Goal: Task Accomplishment & Management: Complete application form

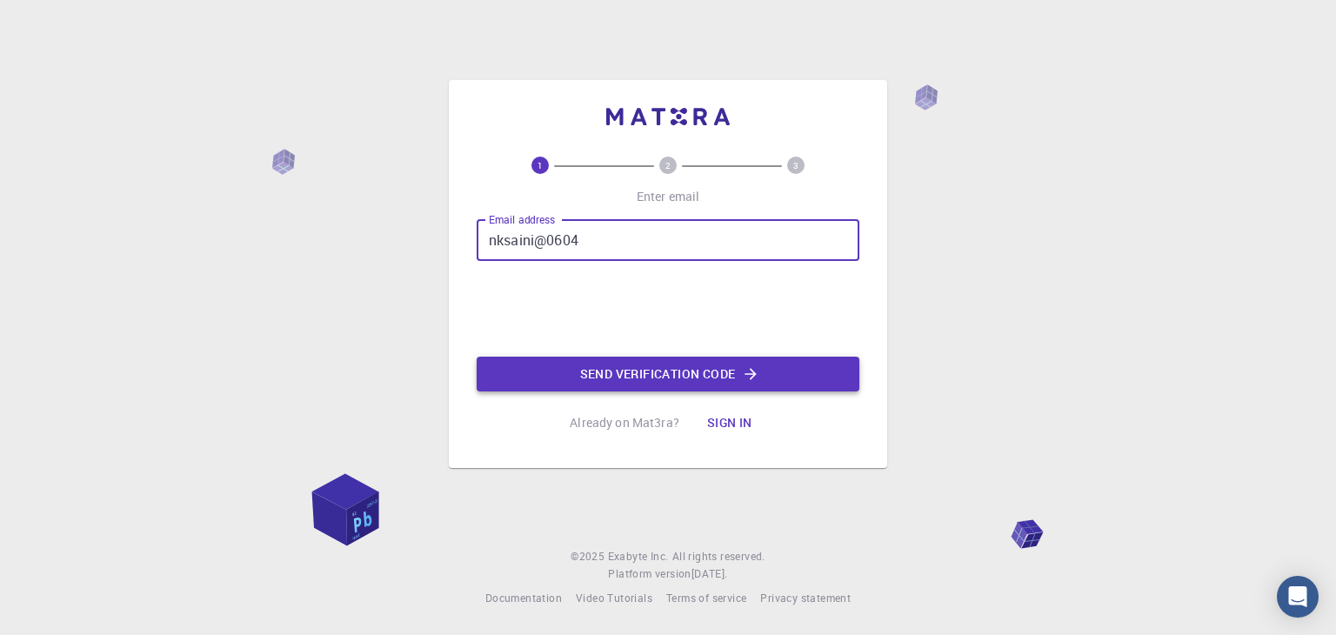
click at [675, 371] on button "Send verification code" at bounding box center [668, 374] width 383 height 35
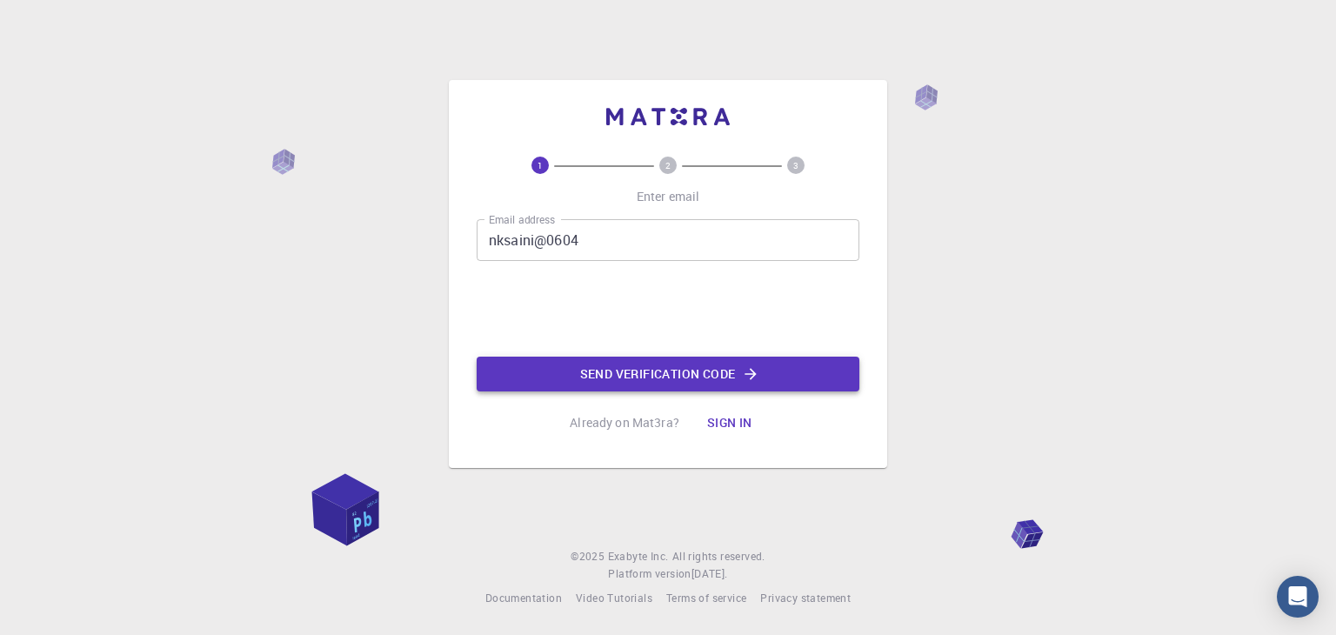
click at [681, 374] on button "Send verification code" at bounding box center [668, 374] width 383 height 35
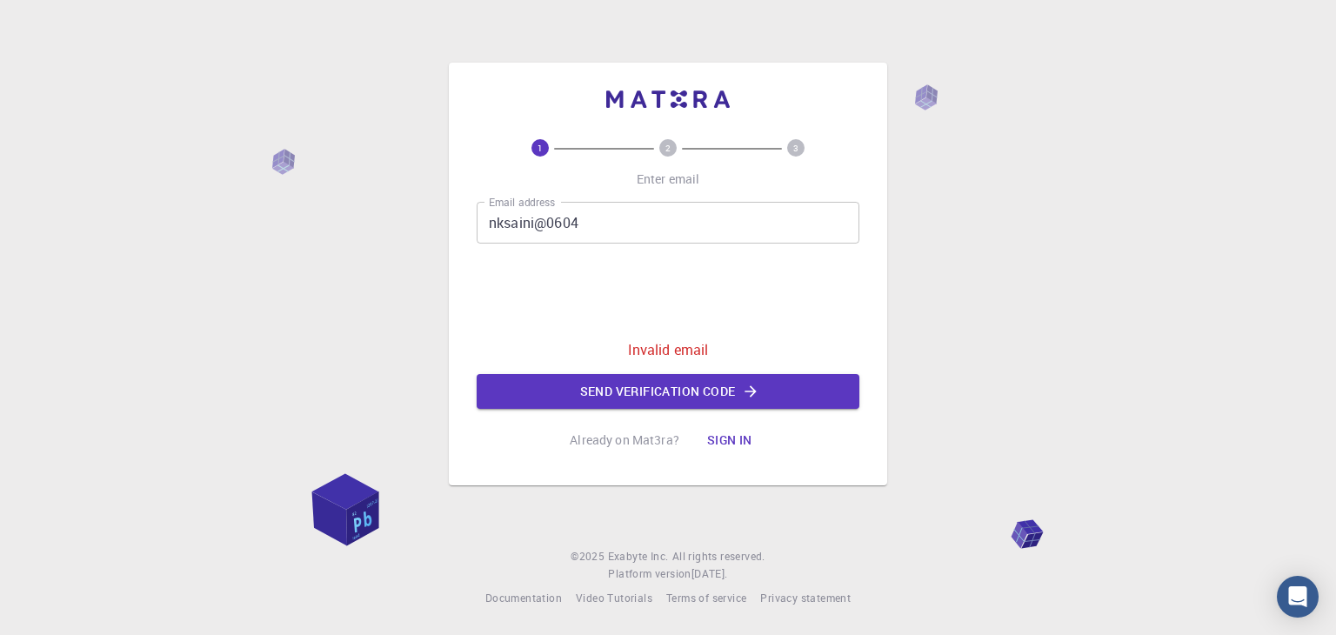
click at [598, 214] on input "nksaini@0604" at bounding box center [668, 223] width 383 height 42
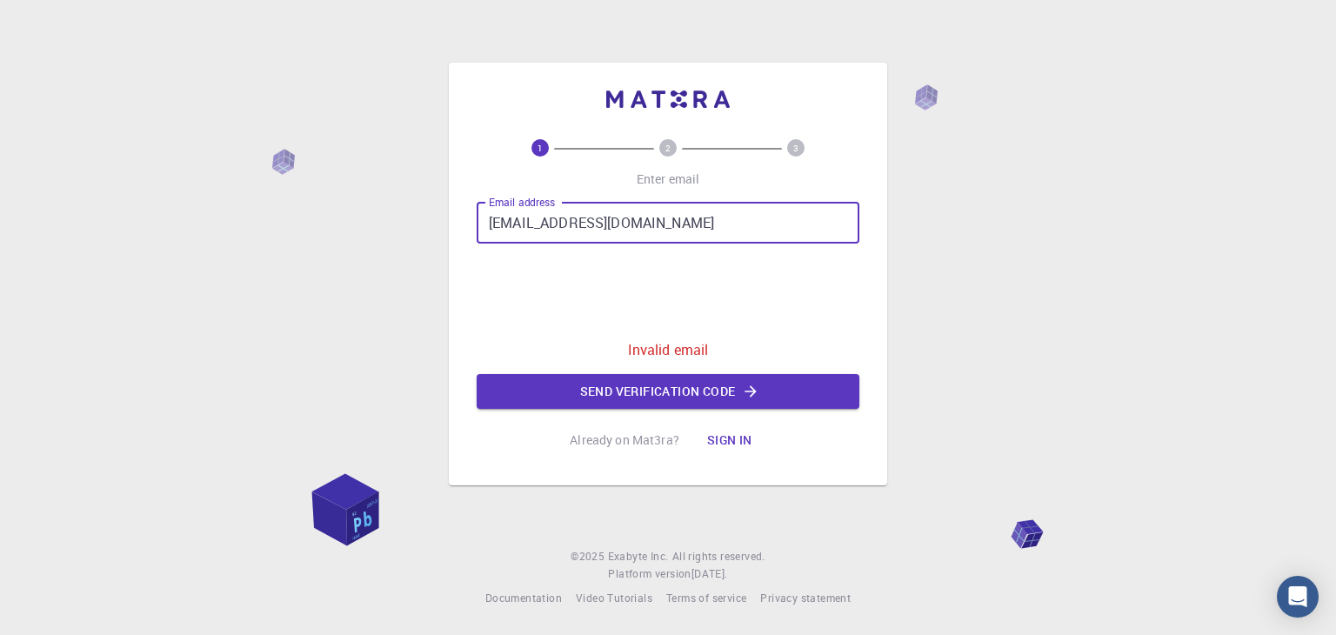
type input "[EMAIL_ADDRESS][DOMAIN_NAME]"
click at [840, 301] on div "Email address [EMAIL_ADDRESS][DOMAIN_NAME] Email address 0cAFcWeA4PZlchUF16mO0P…" at bounding box center [668, 305] width 383 height 207
click at [732, 392] on button "Send verification code" at bounding box center [668, 391] width 383 height 35
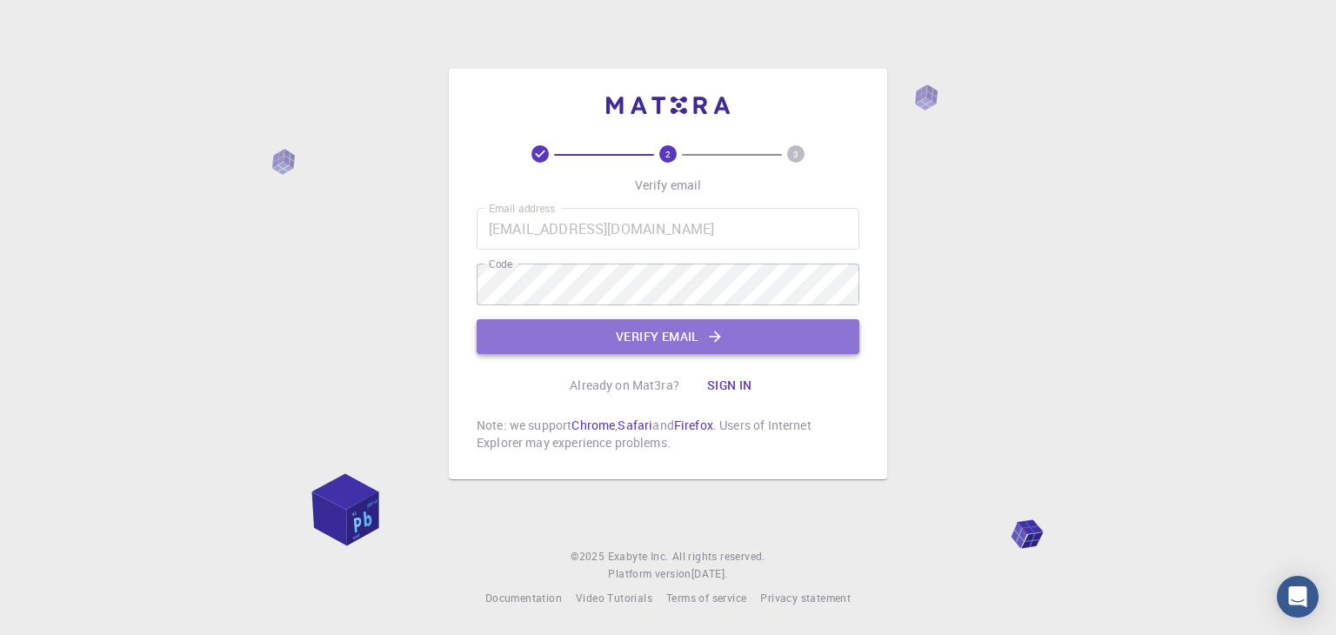
click at [650, 328] on button "Verify email" at bounding box center [668, 336] width 383 height 35
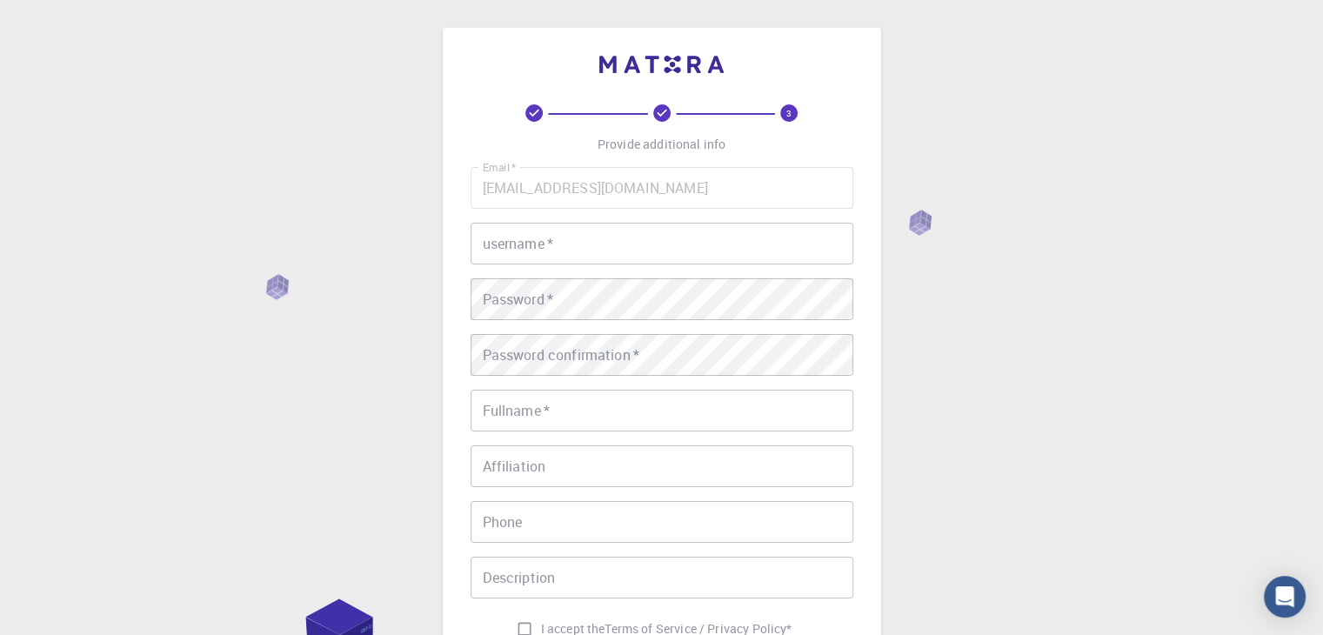
click at [559, 244] on input "username   *" at bounding box center [662, 244] width 383 height 42
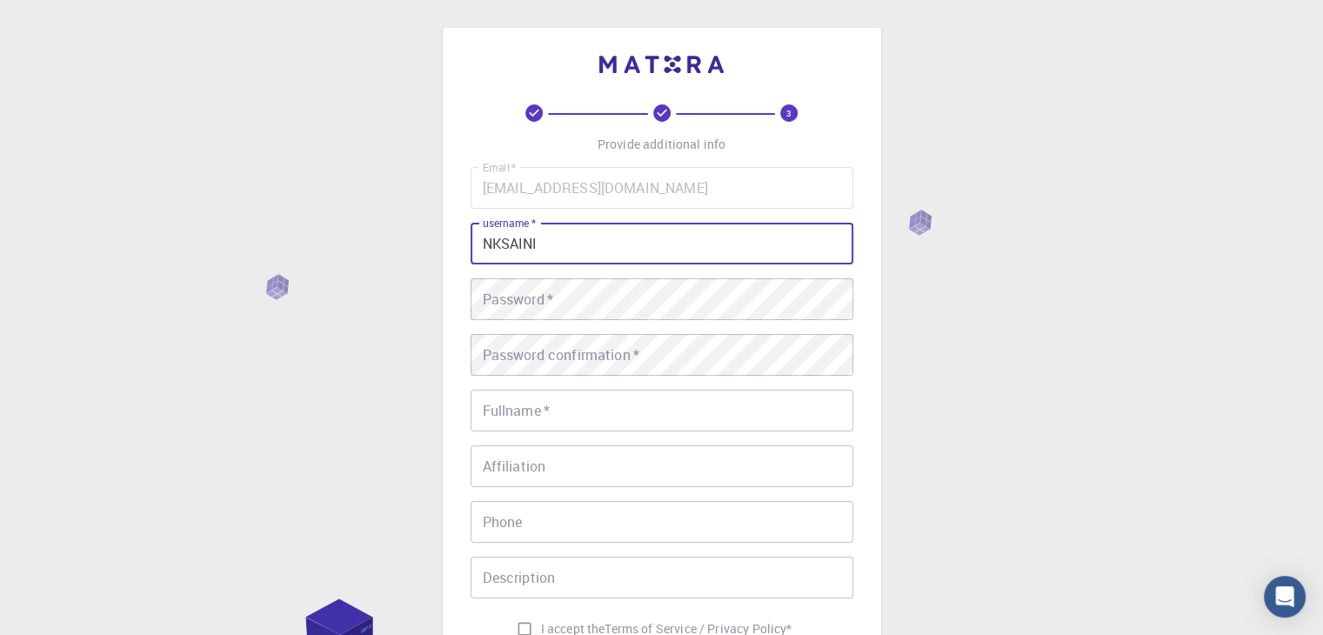
type input "NKSAINI"
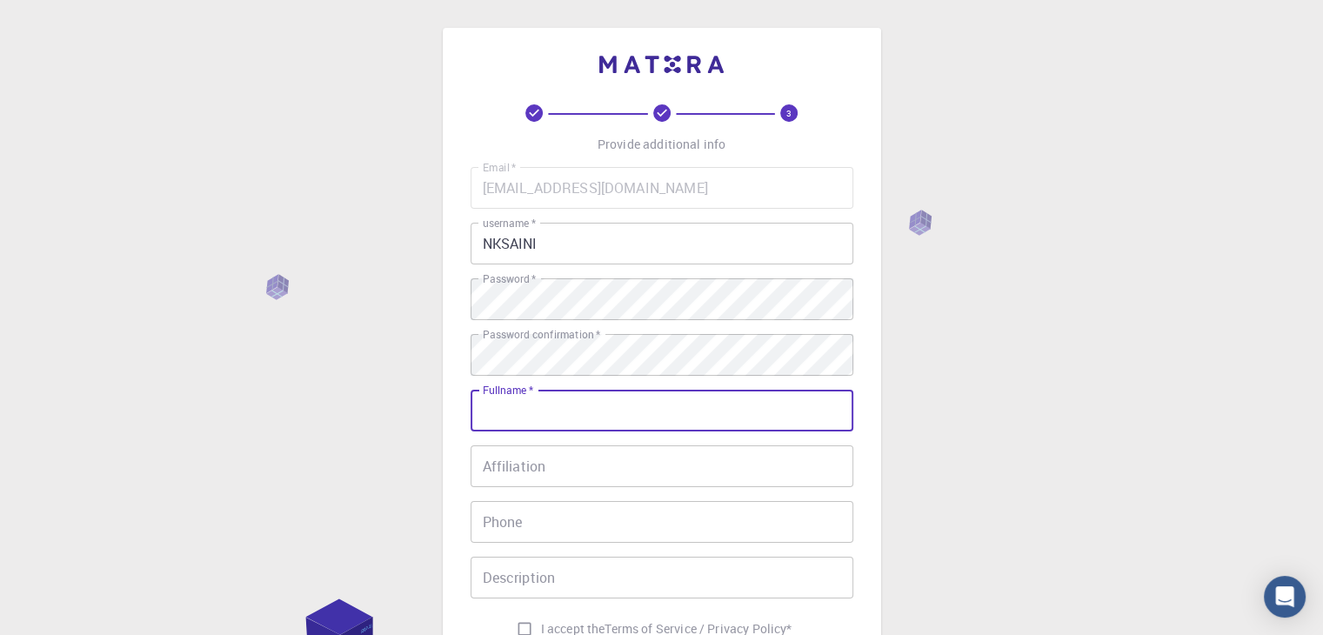
click at [633, 408] on input "Fullname   *" at bounding box center [662, 411] width 383 height 42
type input "[PERSON_NAME] [PERSON_NAME]"
click at [631, 460] on input "Affiliation" at bounding box center [662, 466] width 383 height 42
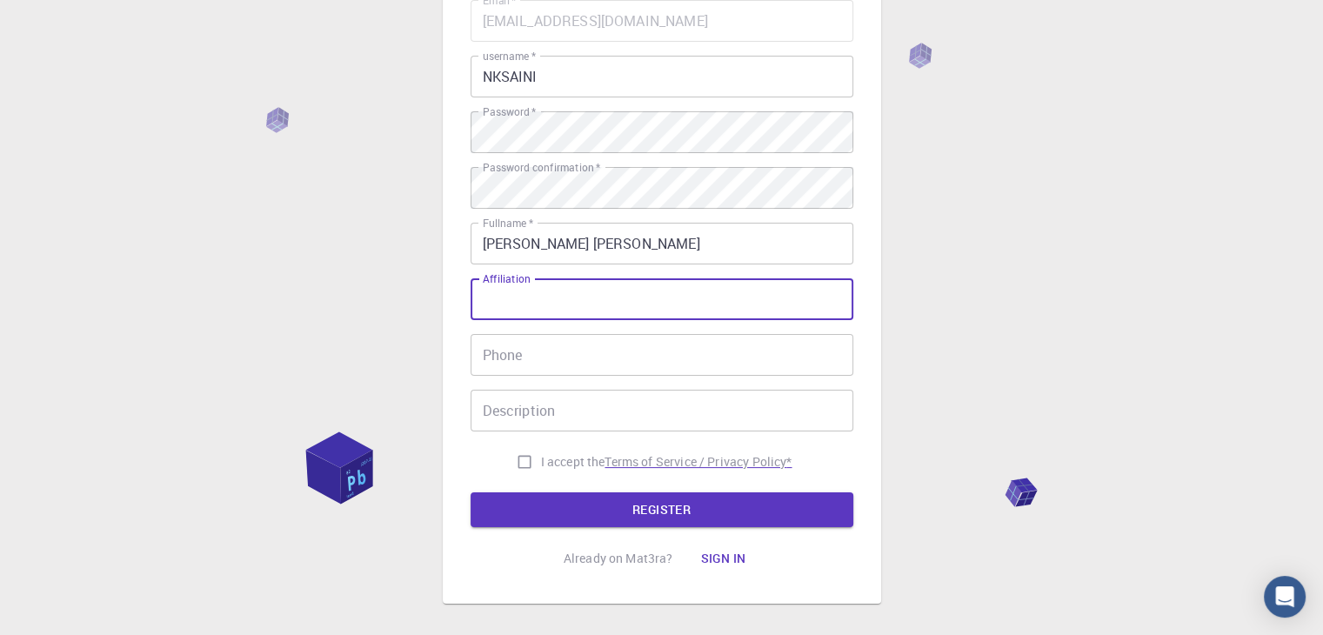
scroll to position [174, 0]
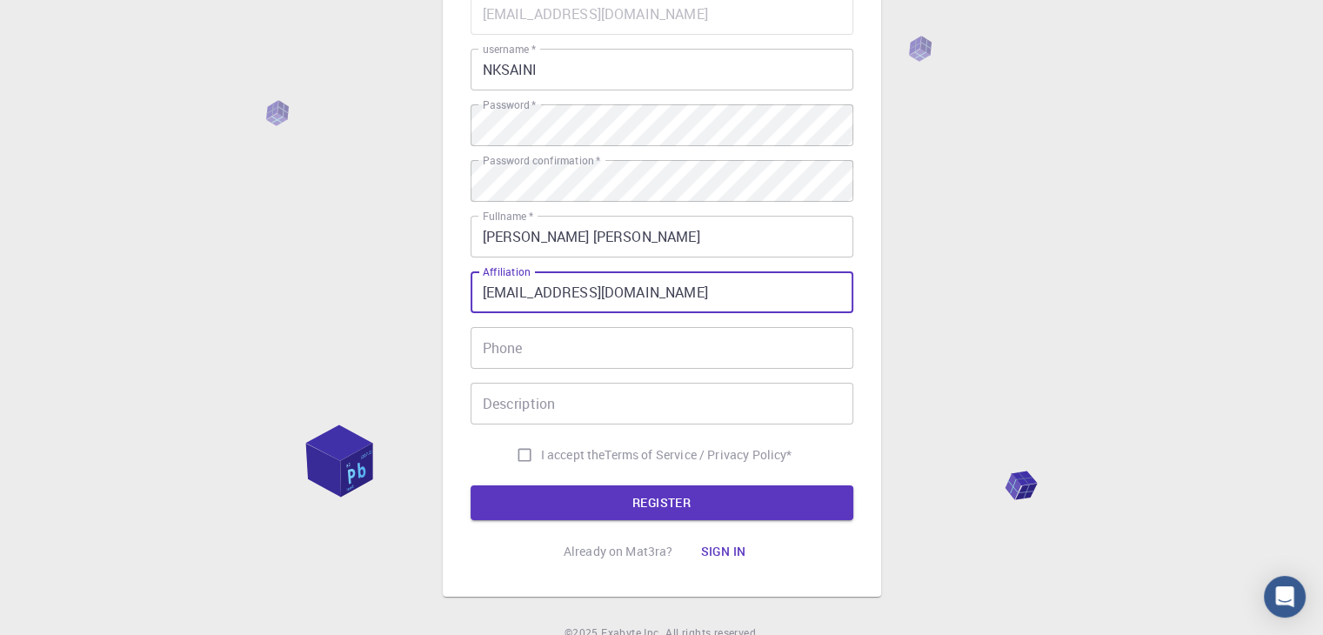
type input "[EMAIL_ADDRESS][DOMAIN_NAME]"
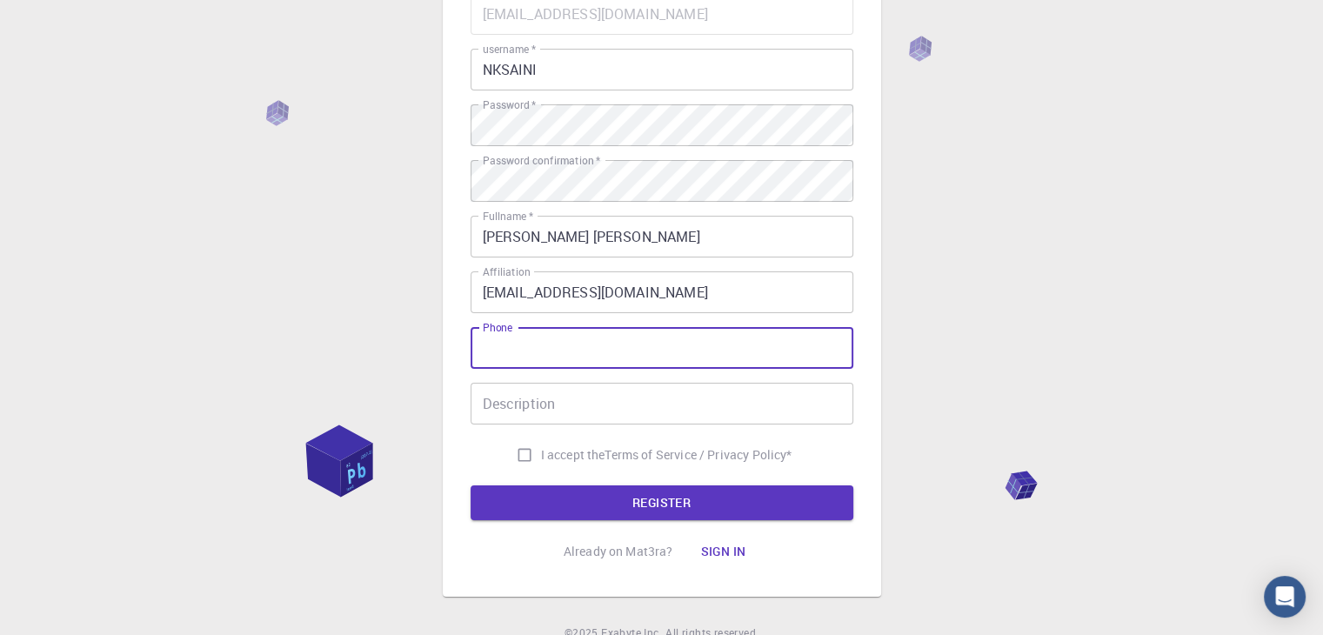
drag, startPoint x: 620, startPoint y: 356, endPoint x: 675, endPoint y: 356, distance: 54.8
click at [620, 356] on input "Phone" at bounding box center [662, 348] width 383 height 42
type input "9828042342"
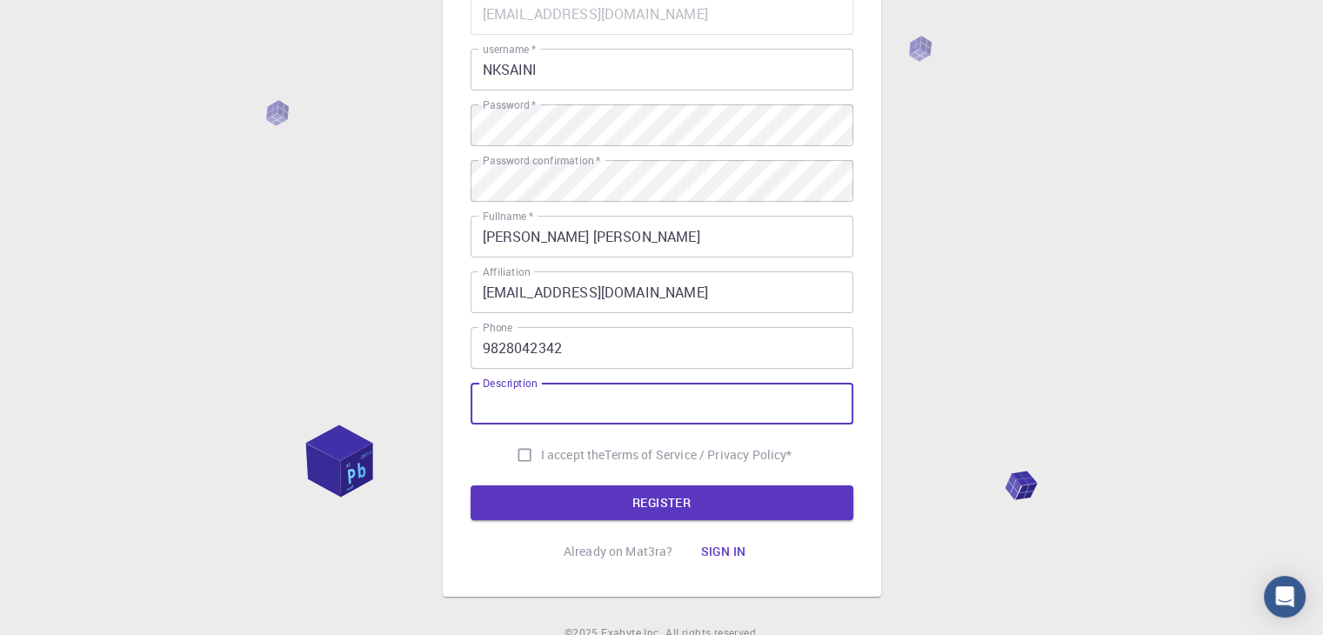
click at [716, 408] on input "Description" at bounding box center [662, 404] width 383 height 42
type input "Best civil engineering AI for resolve any problem"
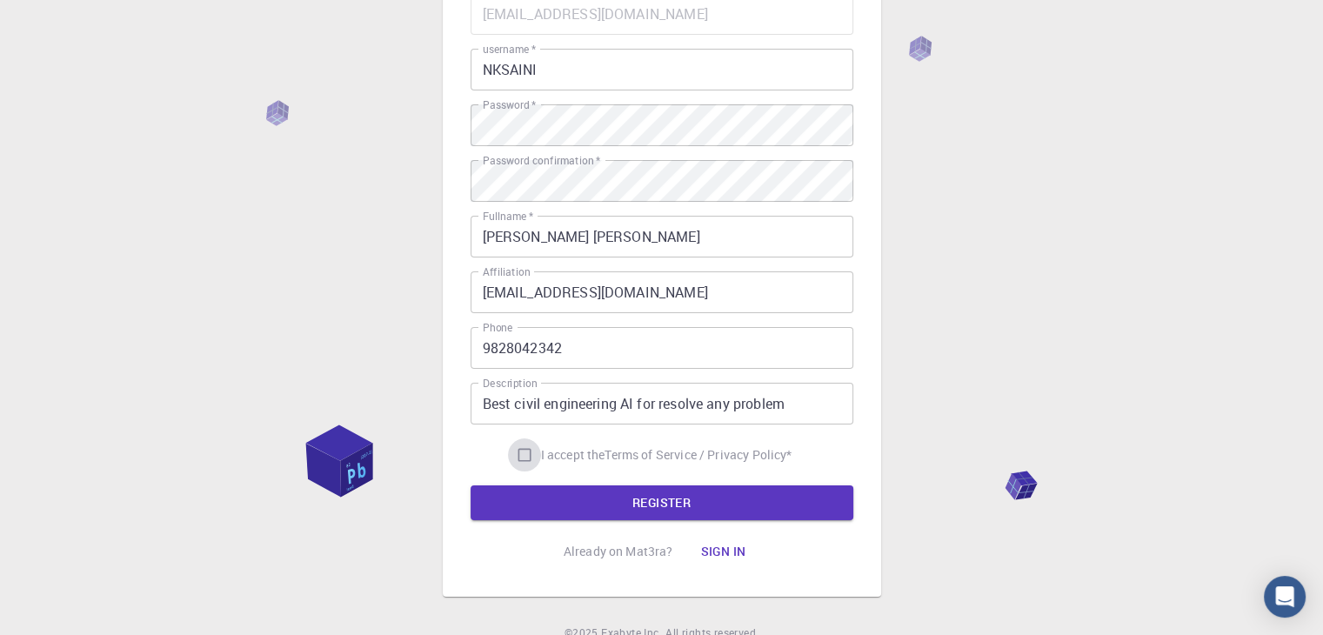
click at [520, 457] on input "I accept the Terms of Service / Privacy Policy *" at bounding box center [524, 455] width 33 height 33
checkbox input "true"
click at [644, 500] on button "REGISTER" at bounding box center [662, 503] width 383 height 35
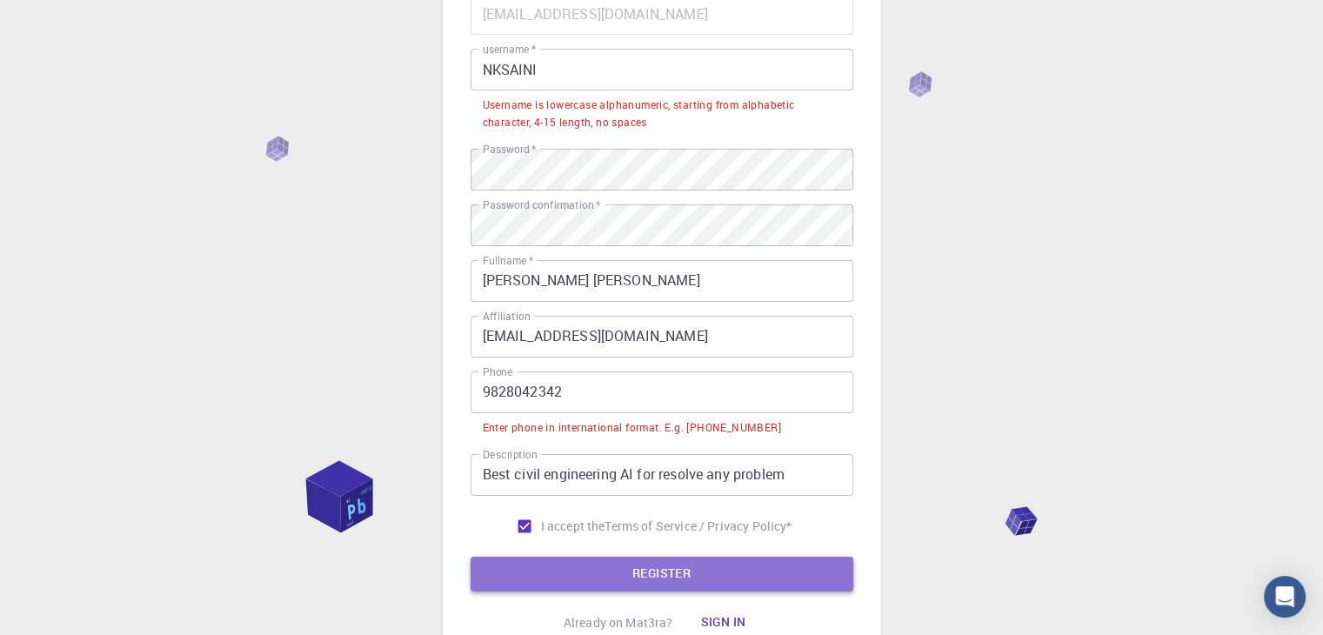
click at [709, 568] on button "REGISTER" at bounding box center [662, 574] width 383 height 35
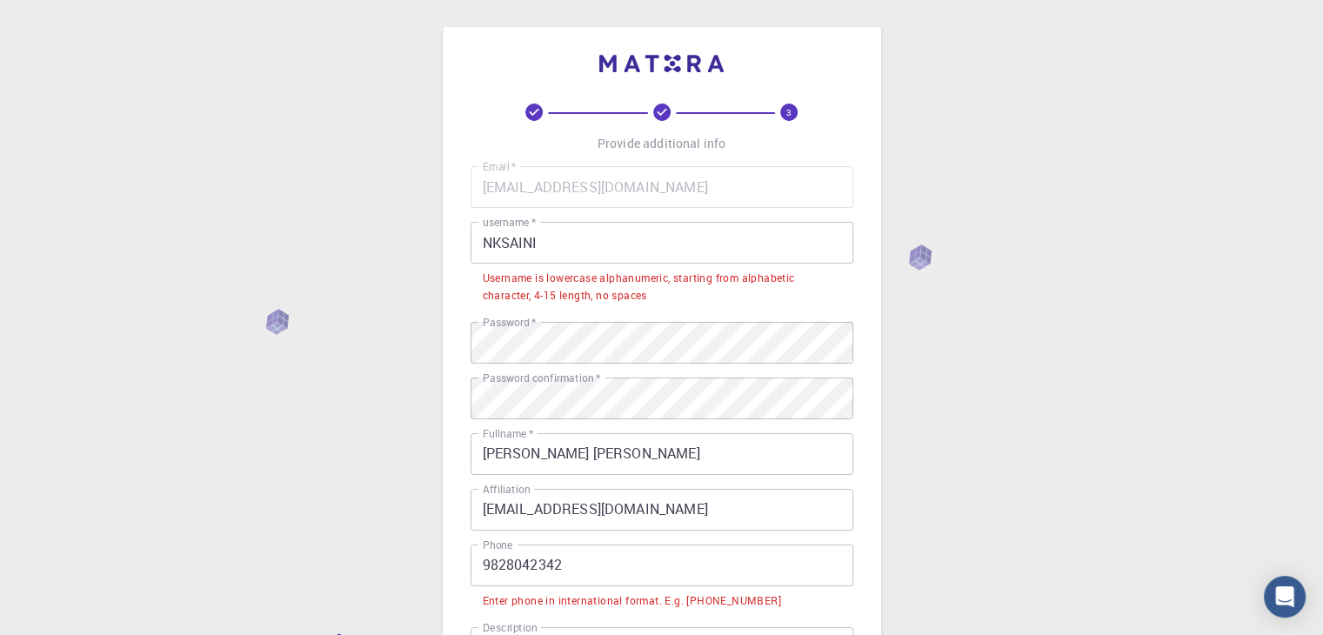
scroll to position [0, 0]
click at [545, 246] on input "NKSAINI" at bounding box center [662, 244] width 383 height 42
drag, startPoint x: 484, startPoint y: 235, endPoint x: 472, endPoint y: 235, distance: 11.3
click at [472, 235] on input "NKSAINI" at bounding box center [662, 244] width 383 height 42
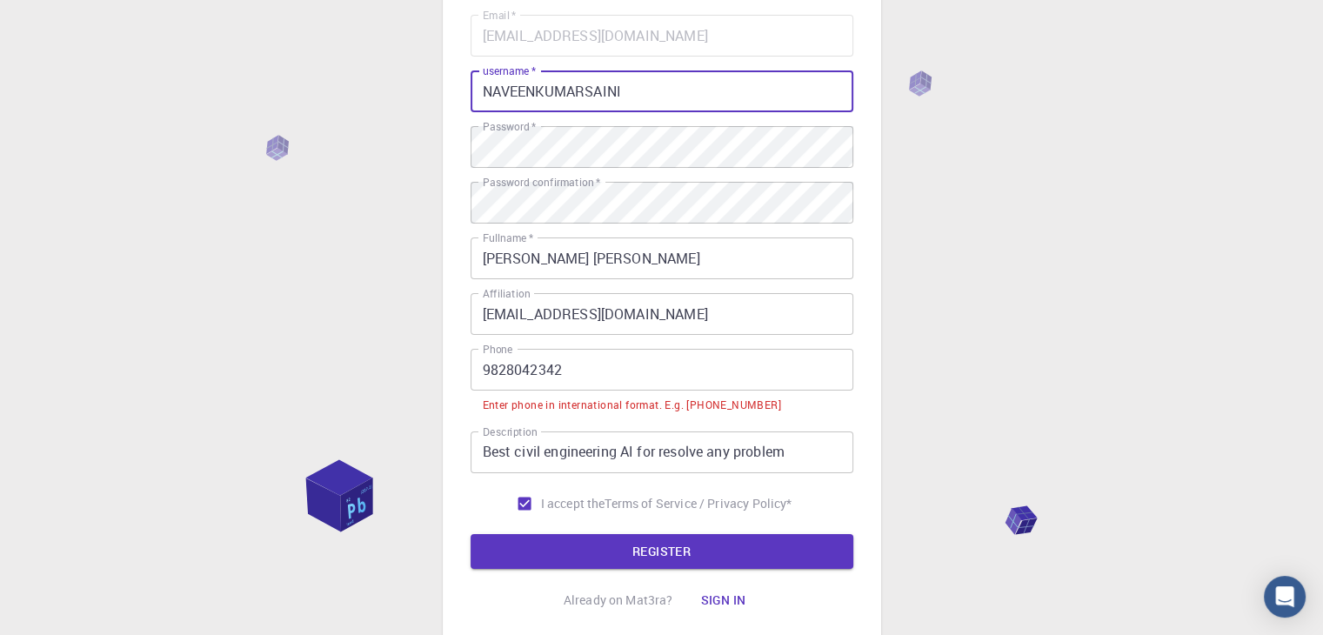
scroll to position [278, 0]
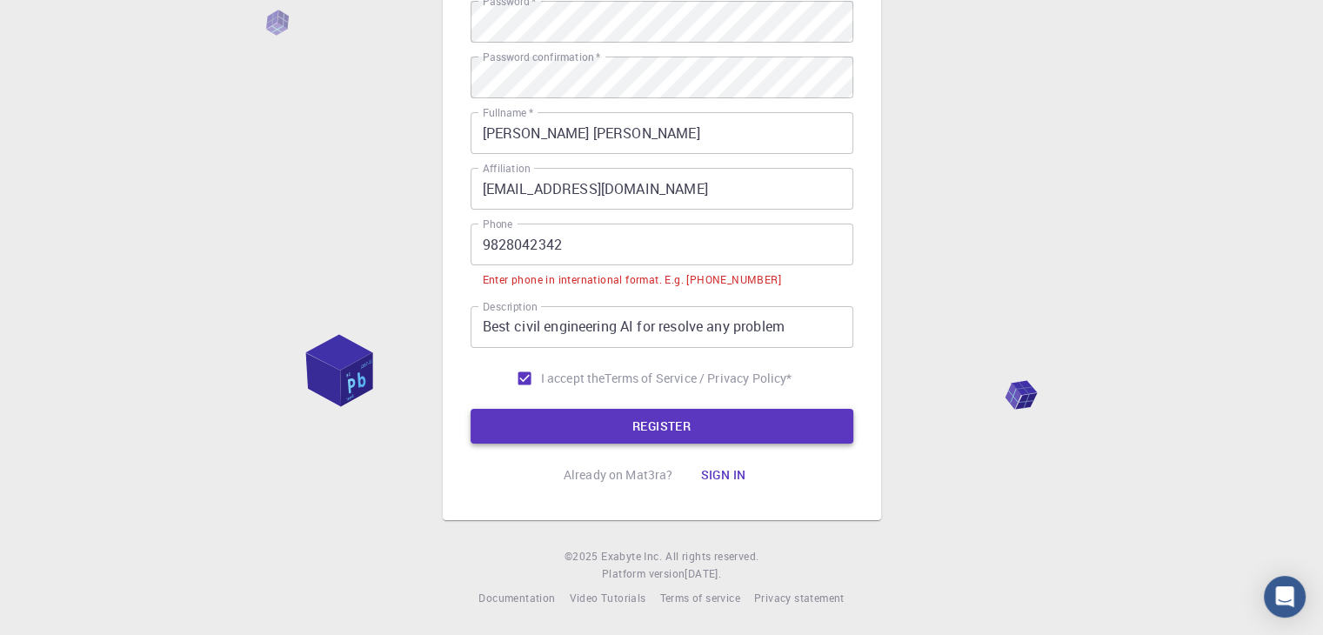
type input "NAVEENKUMARSAINI"
click at [629, 425] on button "REGISTER" at bounding box center [662, 426] width 383 height 35
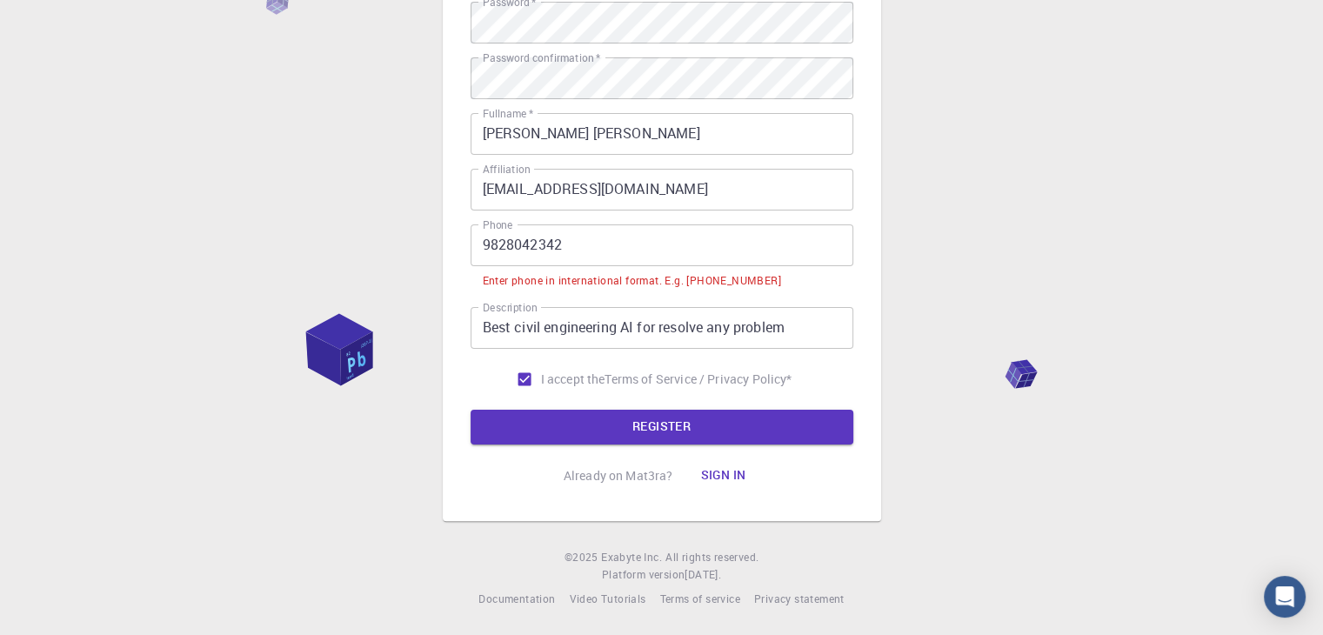
click at [481, 245] on input "9828042342" at bounding box center [662, 245] width 383 height 42
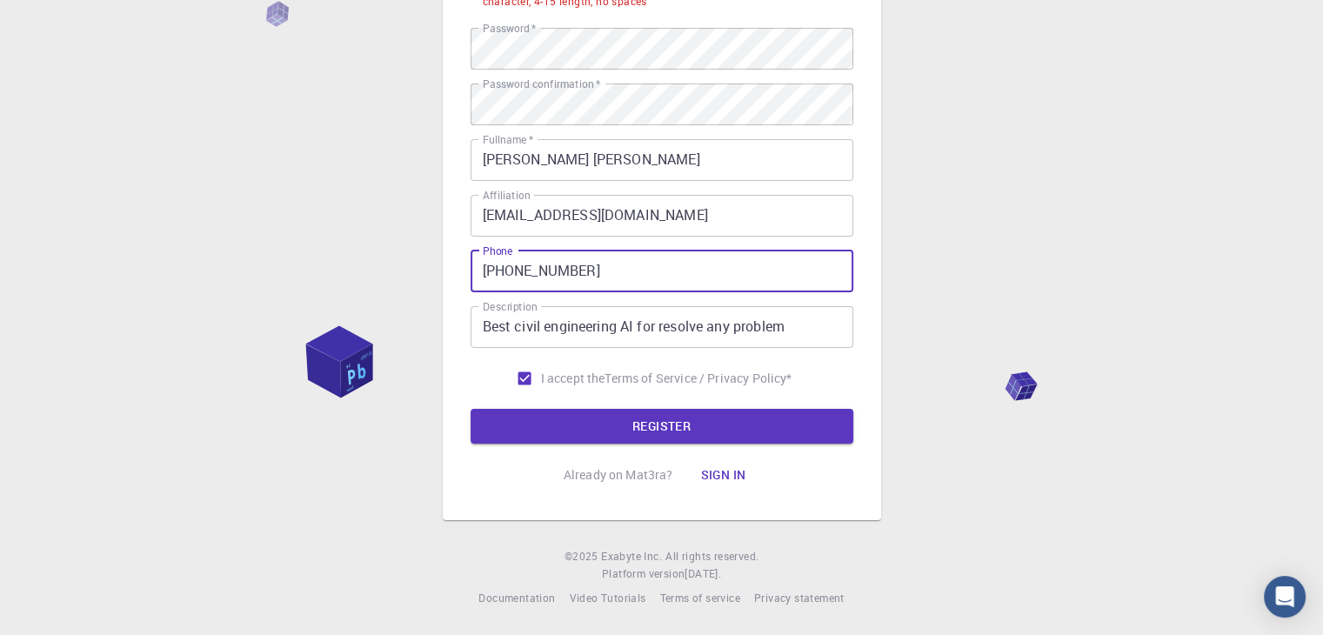
scroll to position [295, 0]
type input "[PHONE_NUMBER]"
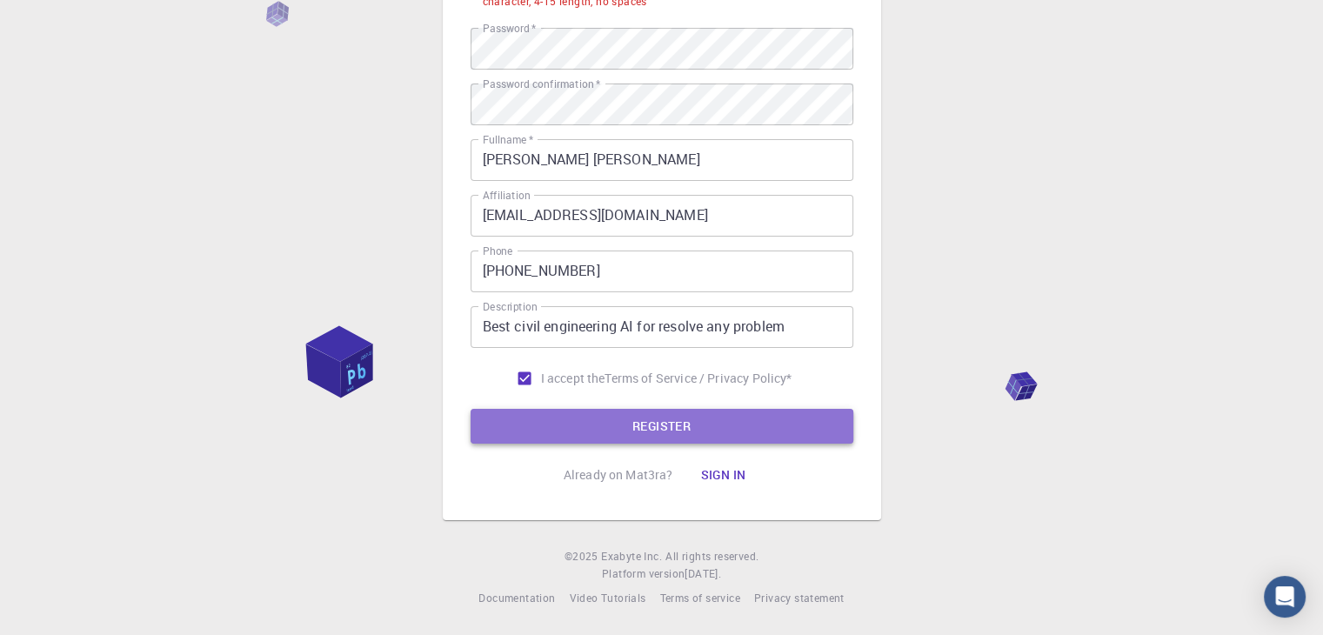
click at [613, 428] on button "REGISTER" at bounding box center [662, 426] width 383 height 35
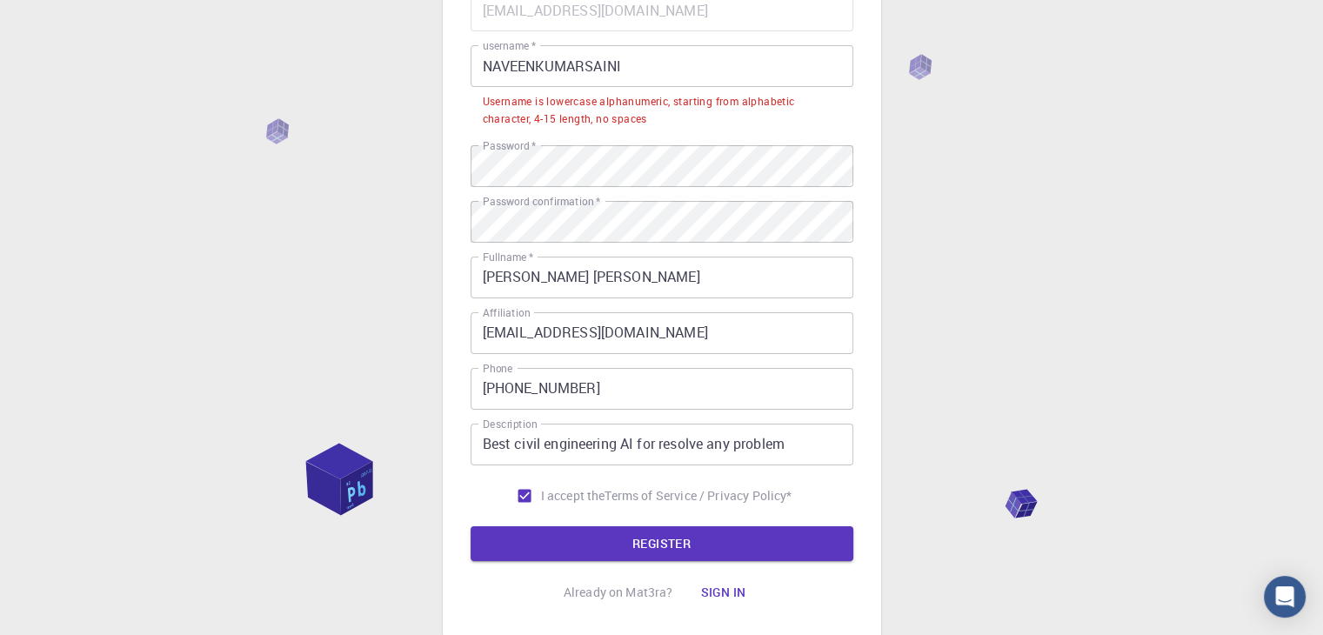
scroll to position [0, 0]
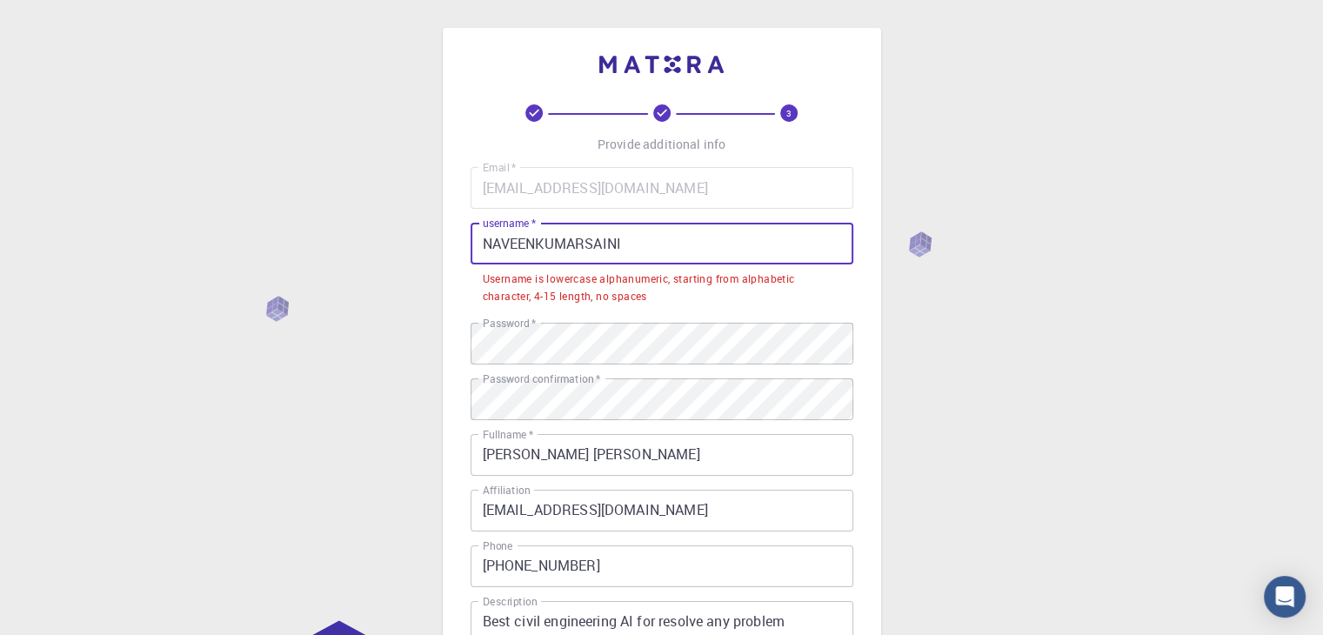
drag, startPoint x: 623, startPoint y: 245, endPoint x: 421, endPoint y: 217, distance: 203.9
click at [421, 217] on div "3 Provide additional info Email   * [EMAIL_ADDRESS][DOMAIN_NAME] Email   * user…" at bounding box center [661, 465] width 1323 height 930
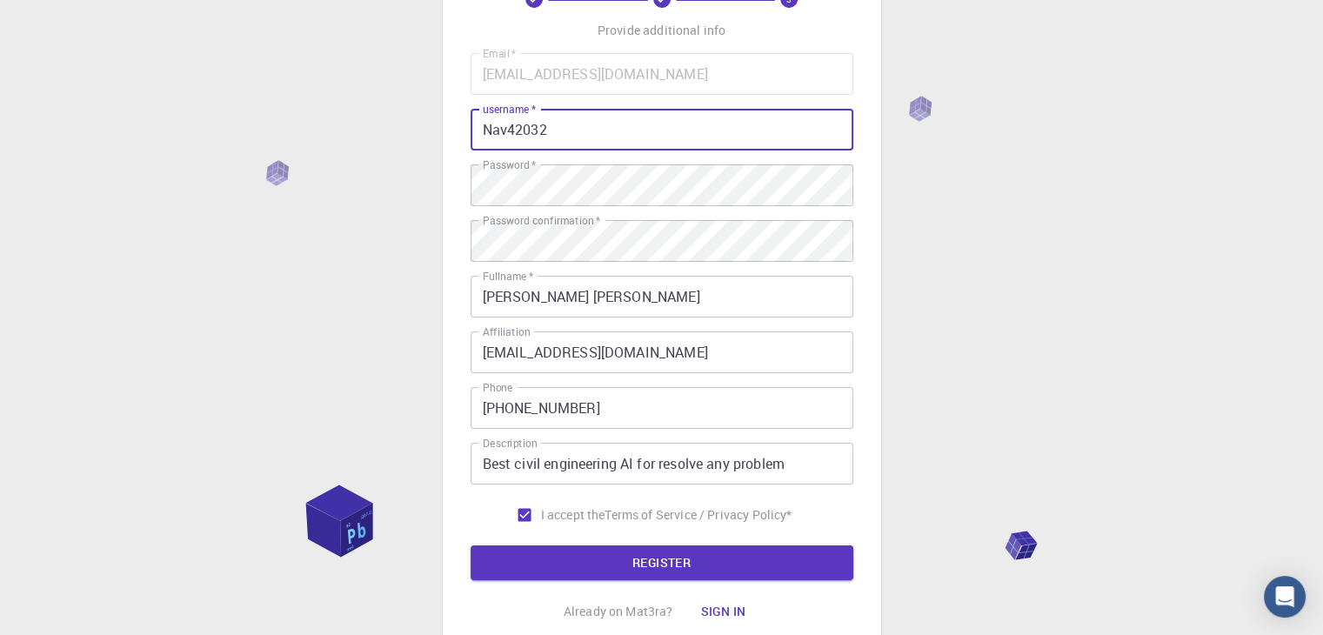
scroll to position [251, 0]
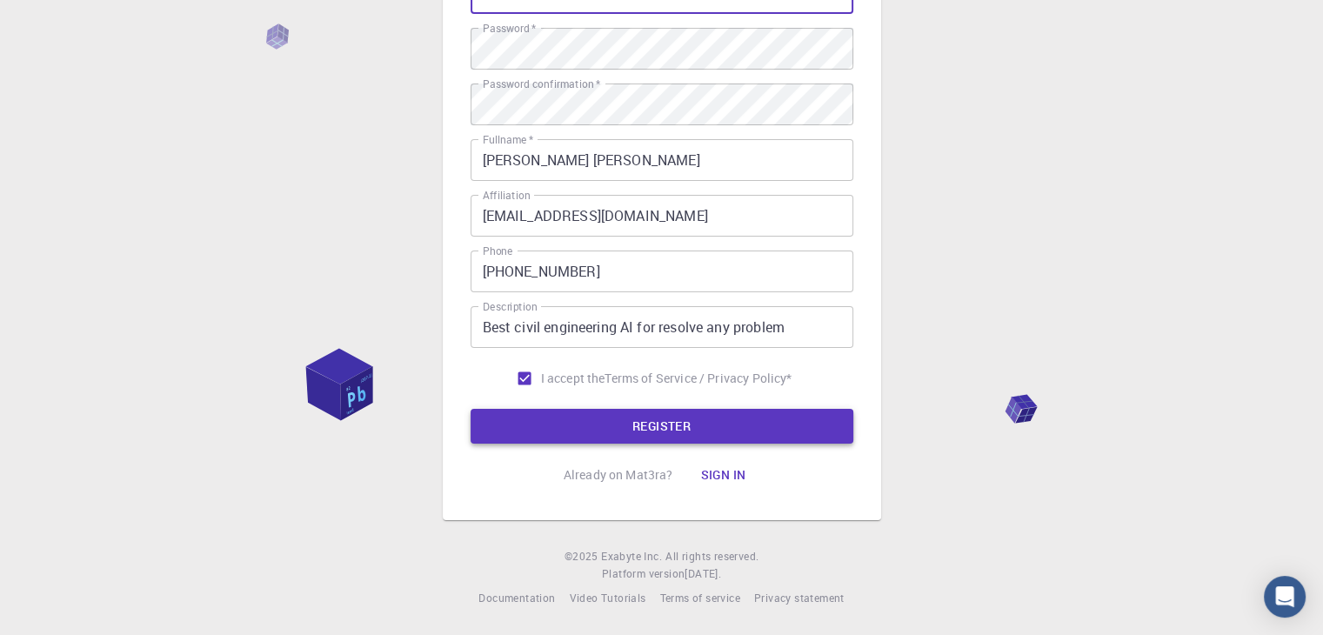
click at [702, 433] on button "REGISTER" at bounding box center [662, 426] width 383 height 35
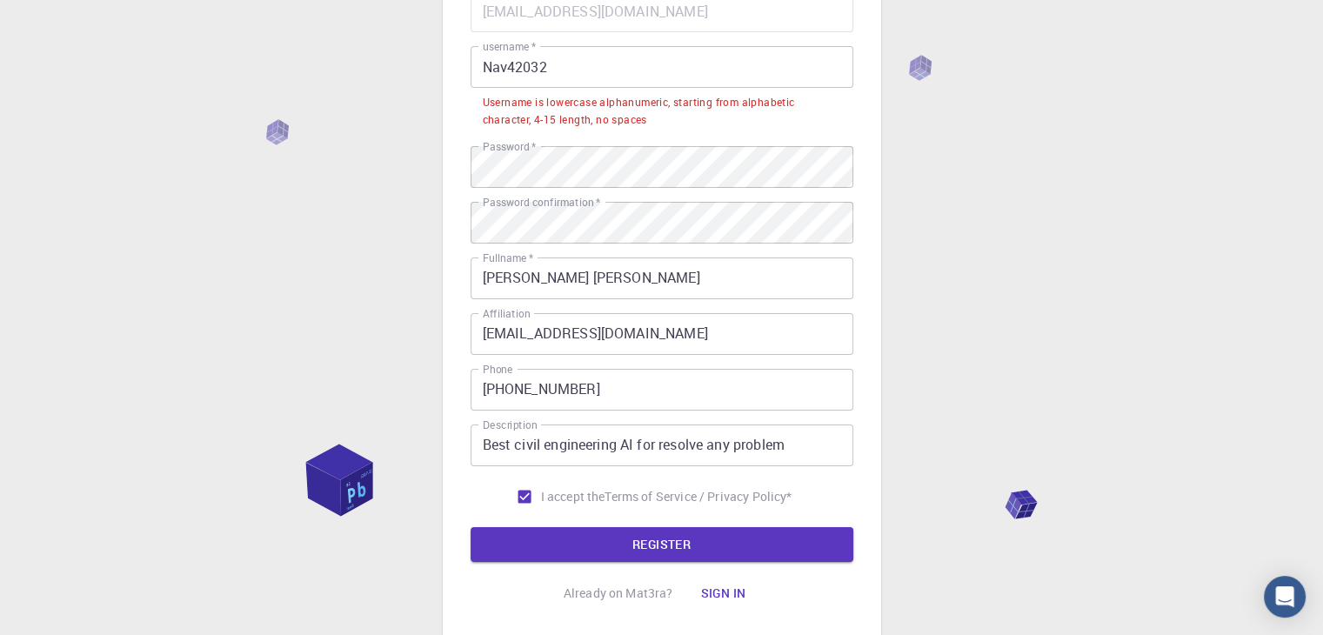
scroll to position [0, 0]
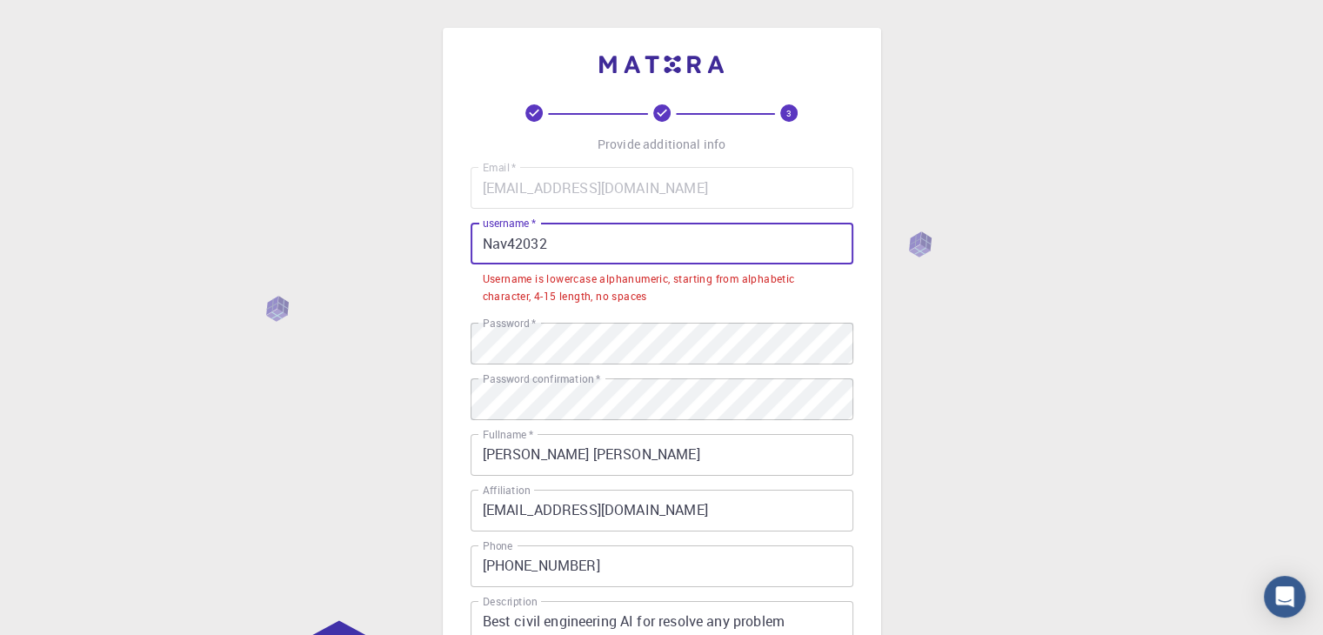
drag, startPoint x: 552, startPoint y: 247, endPoint x: 416, endPoint y: 231, distance: 137.6
click at [417, 231] on div "3 Provide additional info Email   * [EMAIL_ADDRESS][DOMAIN_NAME] Email   * user…" at bounding box center [661, 465] width 1323 height 930
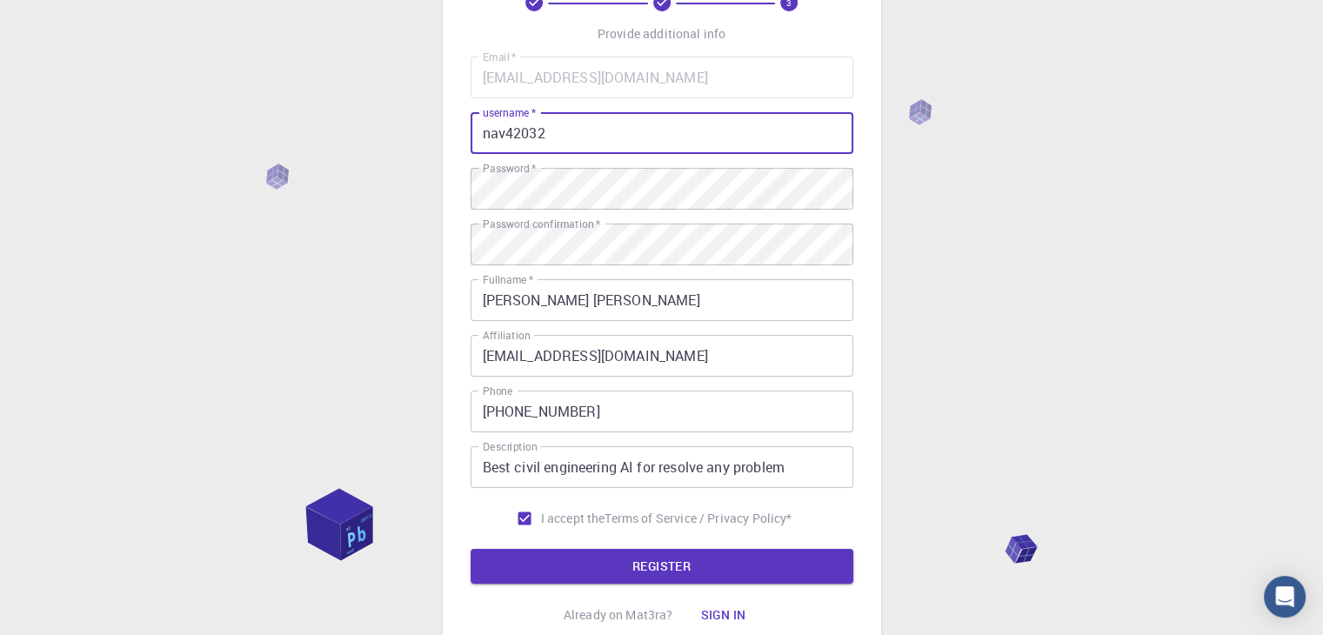
scroll to position [251, 0]
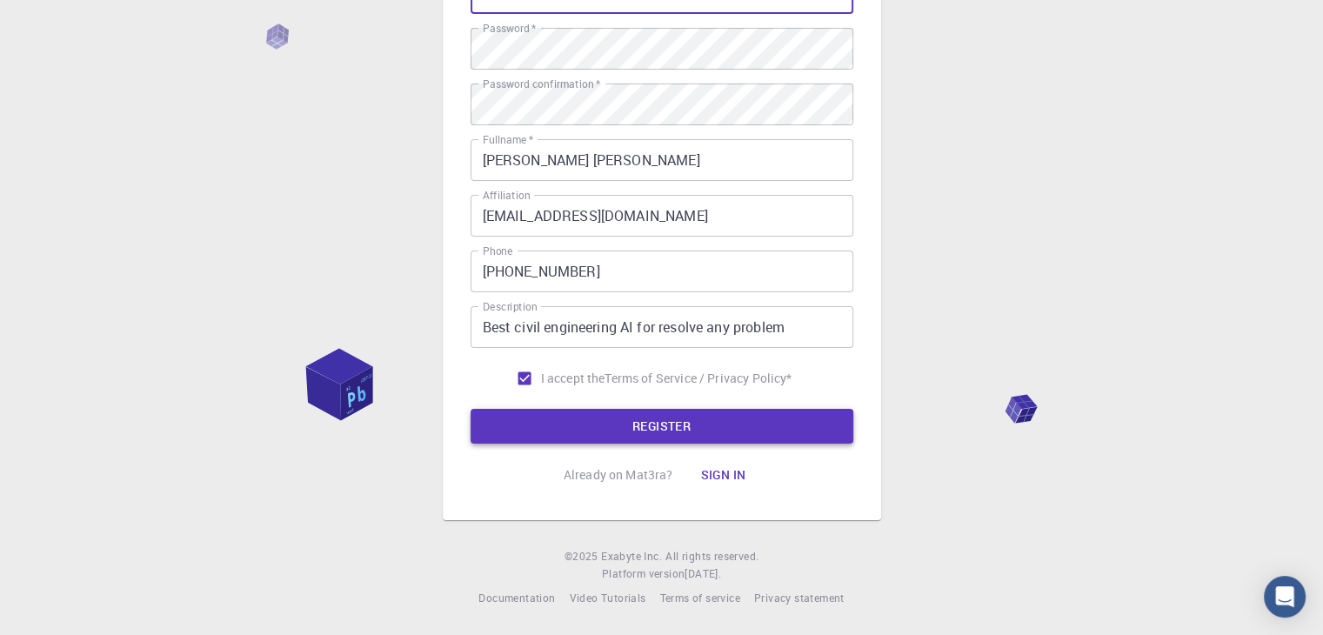
type input "nav42032"
click at [610, 439] on button "REGISTER" at bounding box center [662, 426] width 383 height 35
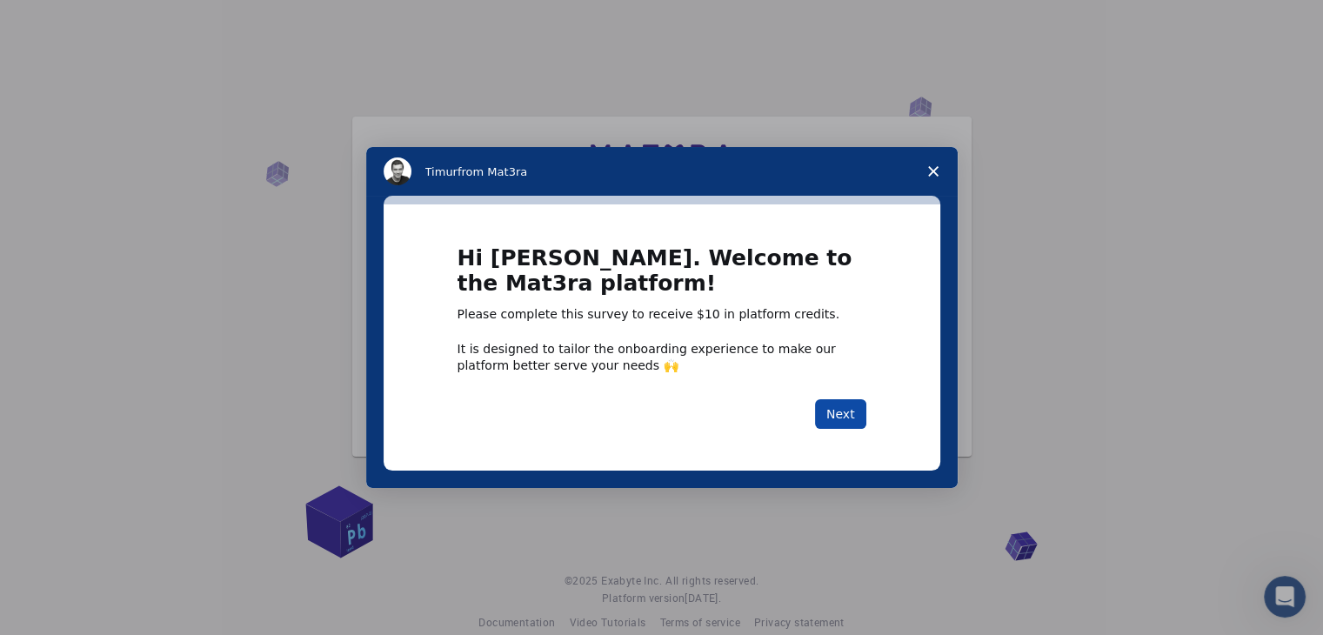
click at [840, 419] on button "Next" at bounding box center [840, 414] width 51 height 30
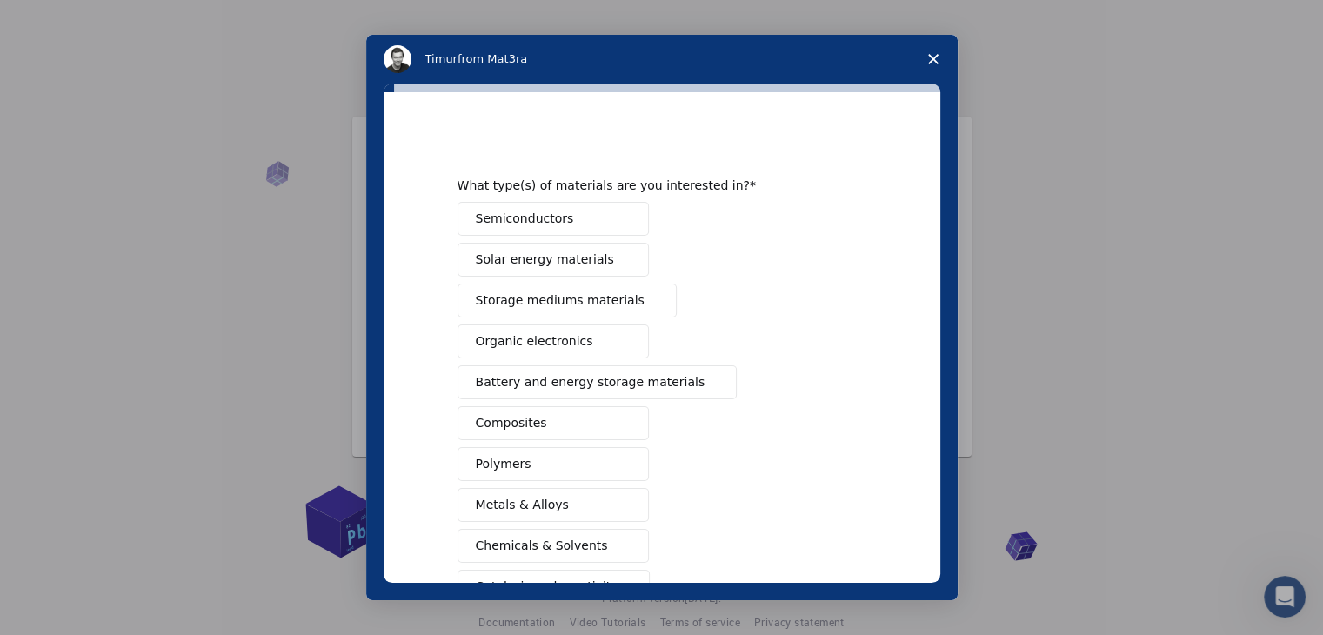
click at [938, 52] on span "Close survey" at bounding box center [933, 59] width 49 height 49
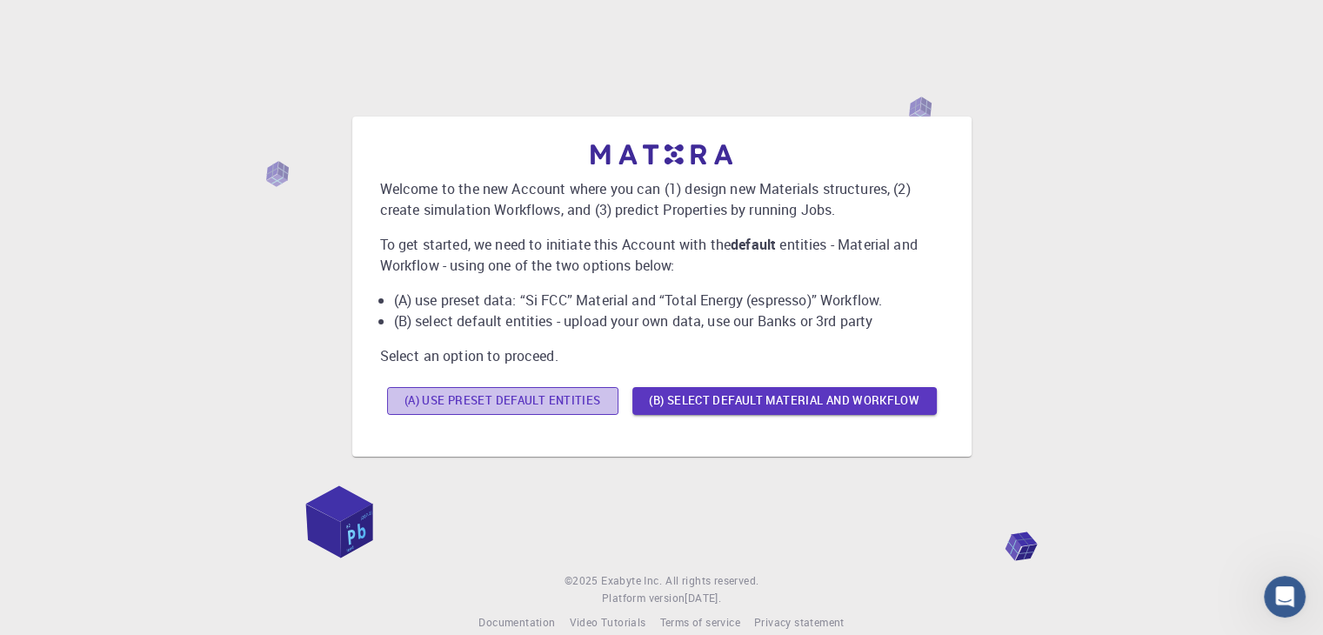
click at [511, 405] on button "(A) Use preset default entities" at bounding box center [502, 401] width 231 height 28
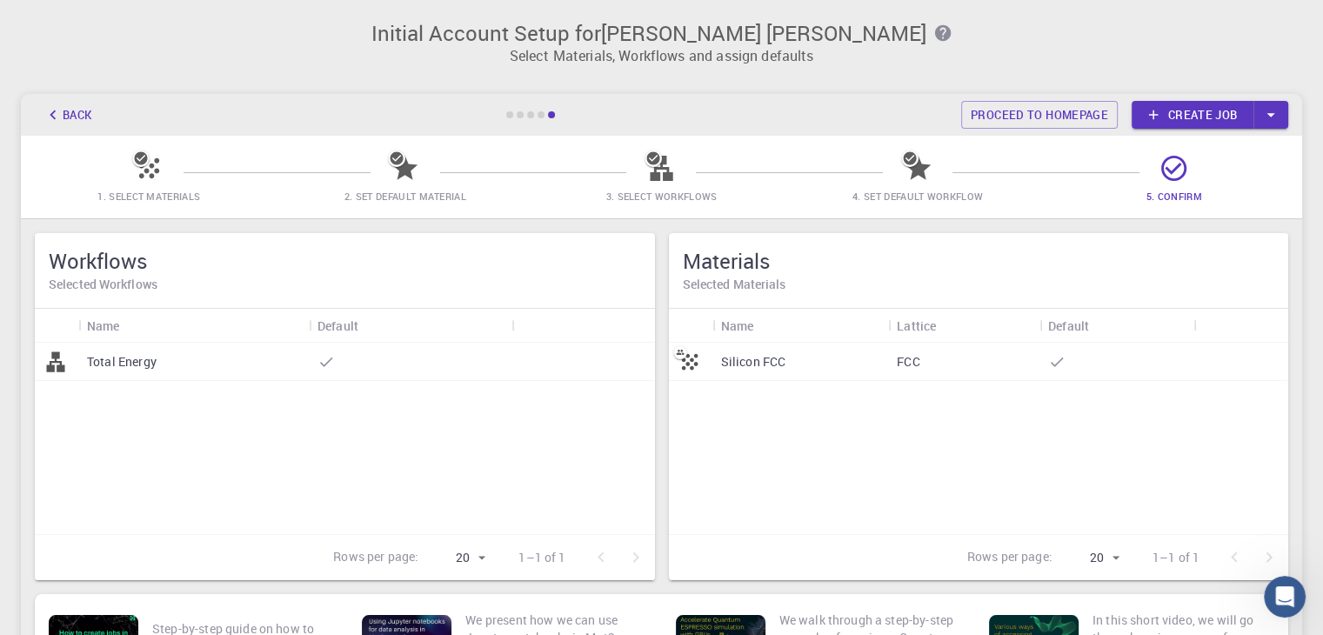
click at [297, 369] on div "Total Energy" at bounding box center [193, 362] width 231 height 38
